Goal: Information Seeking & Learning: Learn about a topic

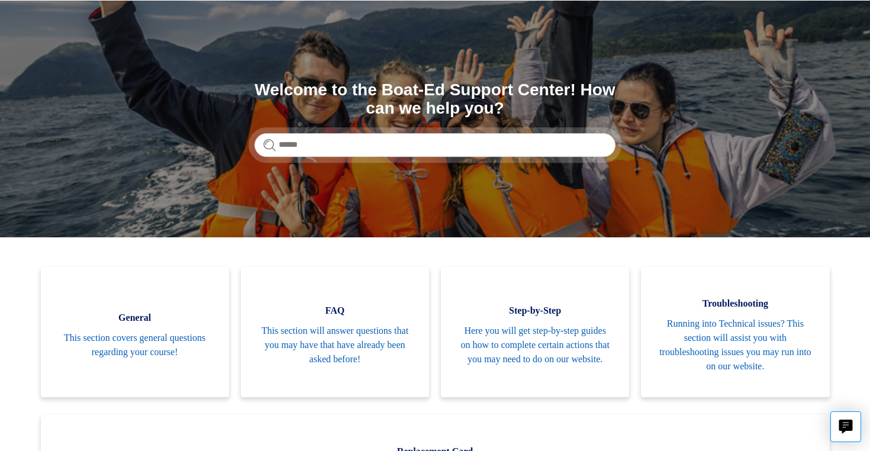
scroll to position [78, 0]
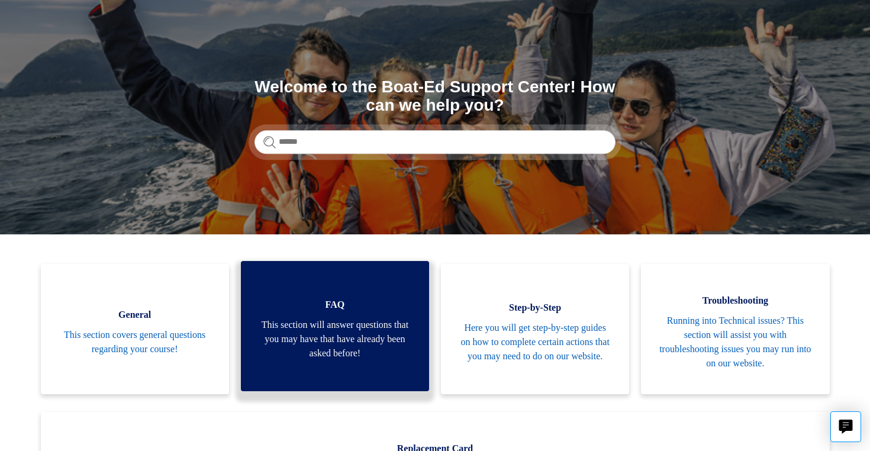
click at [367, 319] on span "This section will answer questions that you may have that have already been ask…" at bounding box center [335, 339] width 153 height 43
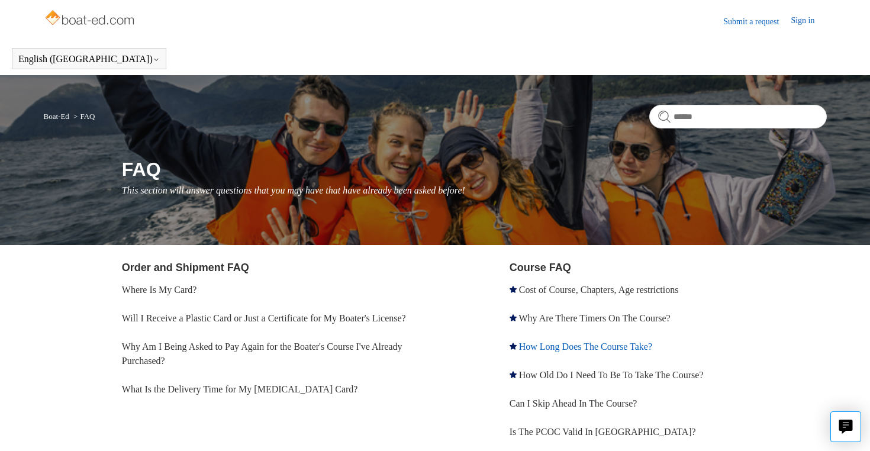
click at [557, 345] on link "How Long Does The Course Take?" at bounding box center [585, 347] width 133 height 10
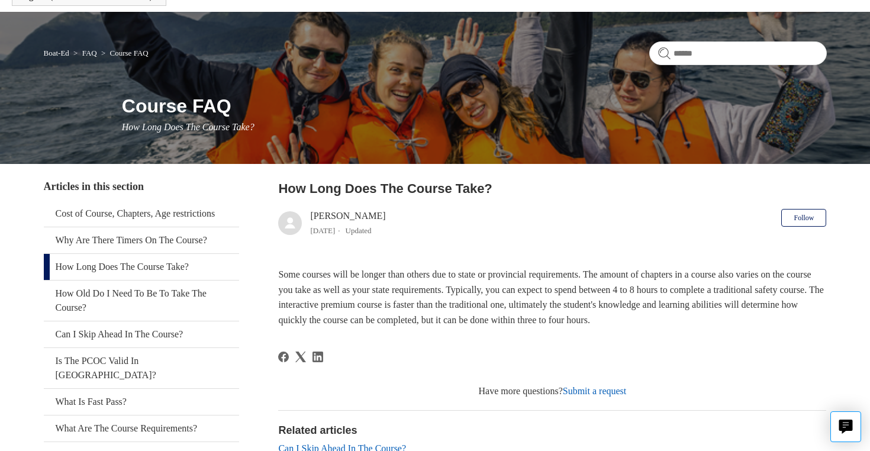
scroll to position [66, 0]
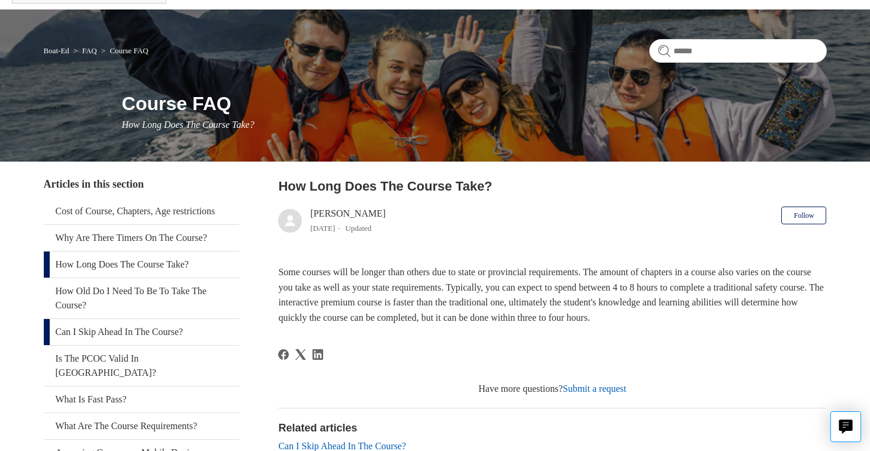
click at [161, 329] on link "Can I Skip Ahead In The Course?" at bounding box center [142, 332] width 196 height 26
